Goal: Task Accomplishment & Management: Manage account settings

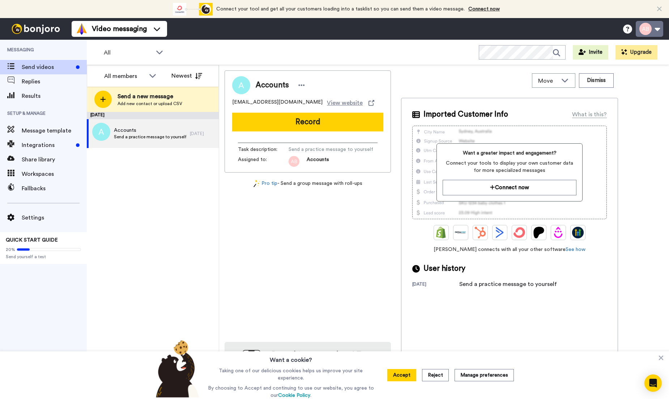
click at [645, 29] on button at bounding box center [649, 29] width 27 height 16
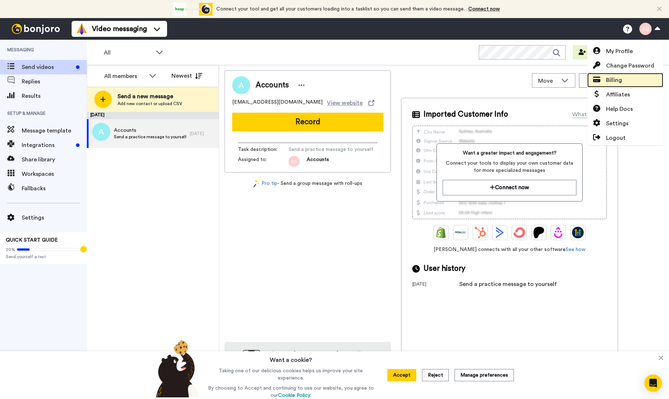
click at [621, 78] on span "Billing" at bounding box center [614, 80] width 16 height 9
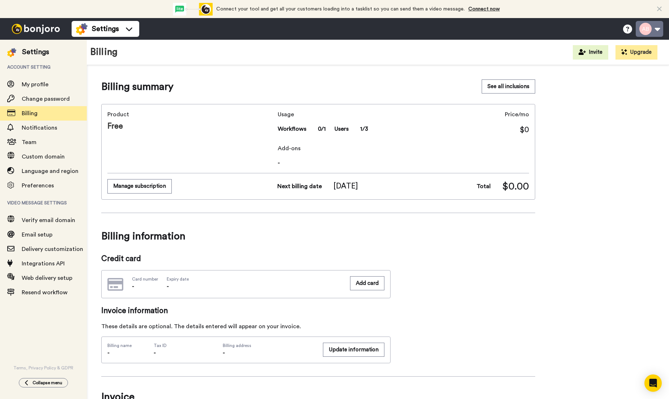
click at [658, 30] on button at bounding box center [649, 29] width 27 height 16
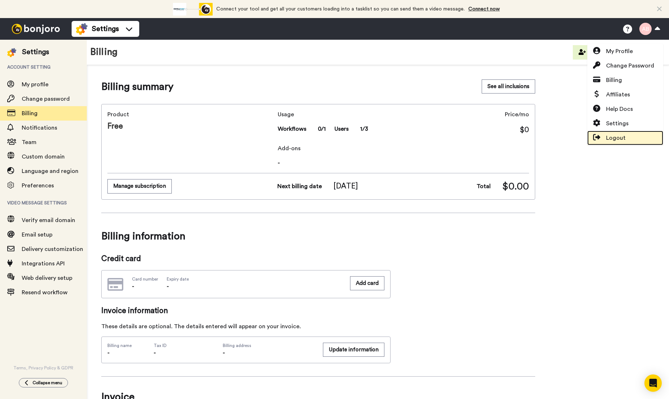
click at [610, 138] on span "Logout" at bounding box center [616, 138] width 20 height 9
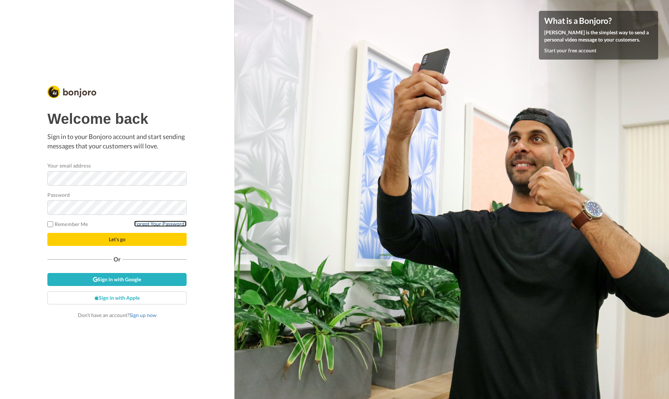
click at [160, 223] on link "Forgot Your Password?" at bounding box center [160, 224] width 52 height 6
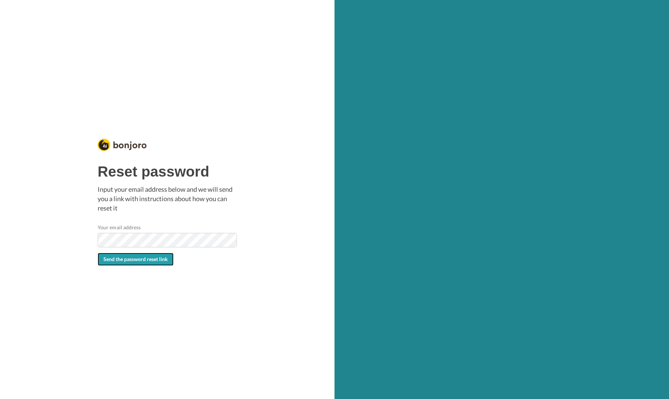
click at [151, 262] on button "Send the password reset link" at bounding box center [136, 259] width 76 height 13
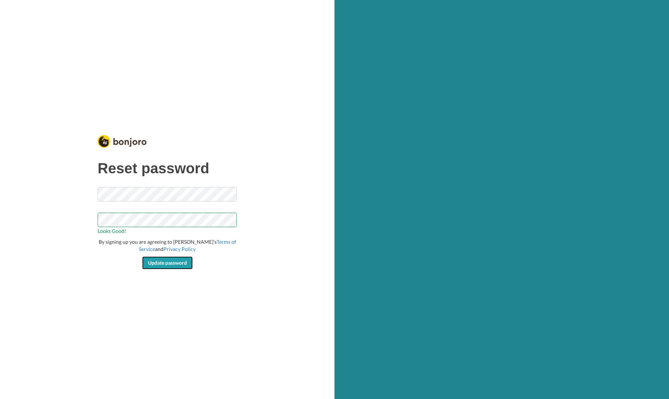
click at [167, 260] on button "Update password" at bounding box center [167, 263] width 51 height 13
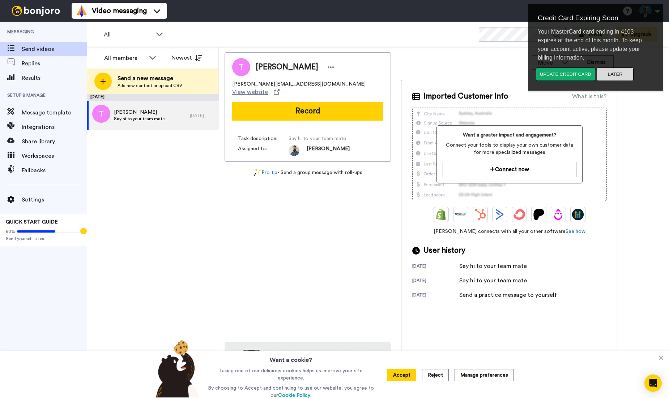
click at [624, 72] on button "Later" at bounding box center [614, 74] width 37 height 13
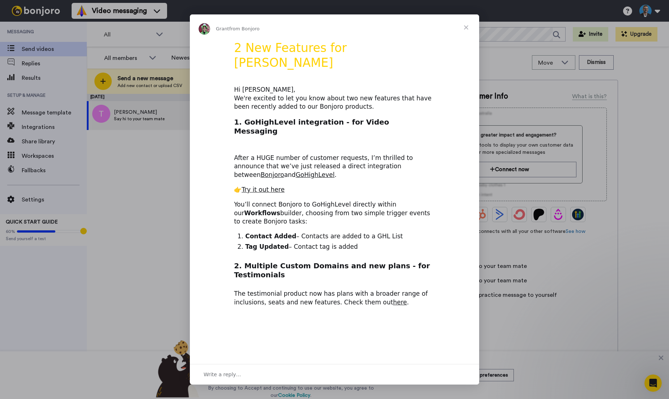
click at [648, 15] on div "Intercom messenger" at bounding box center [334, 199] width 669 height 399
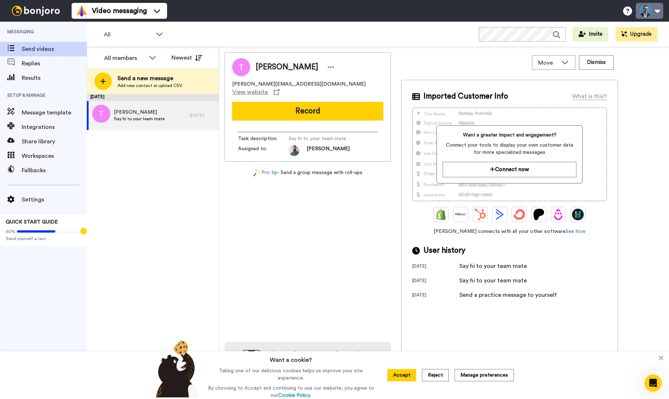
click at [647, 17] on button at bounding box center [649, 11] width 27 height 16
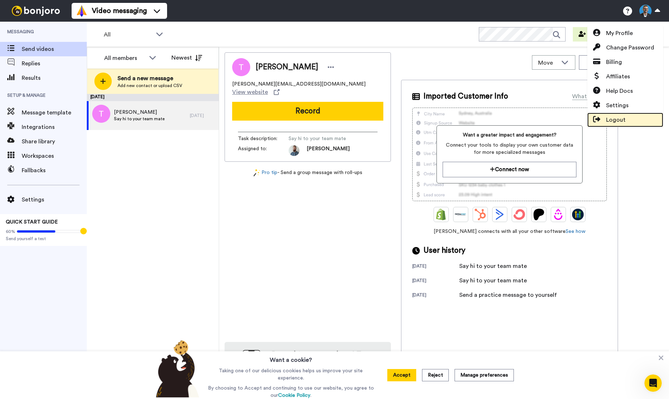
click at [614, 118] on span "Logout" at bounding box center [616, 120] width 20 height 9
